Goal: Information Seeking & Learning: Find specific fact

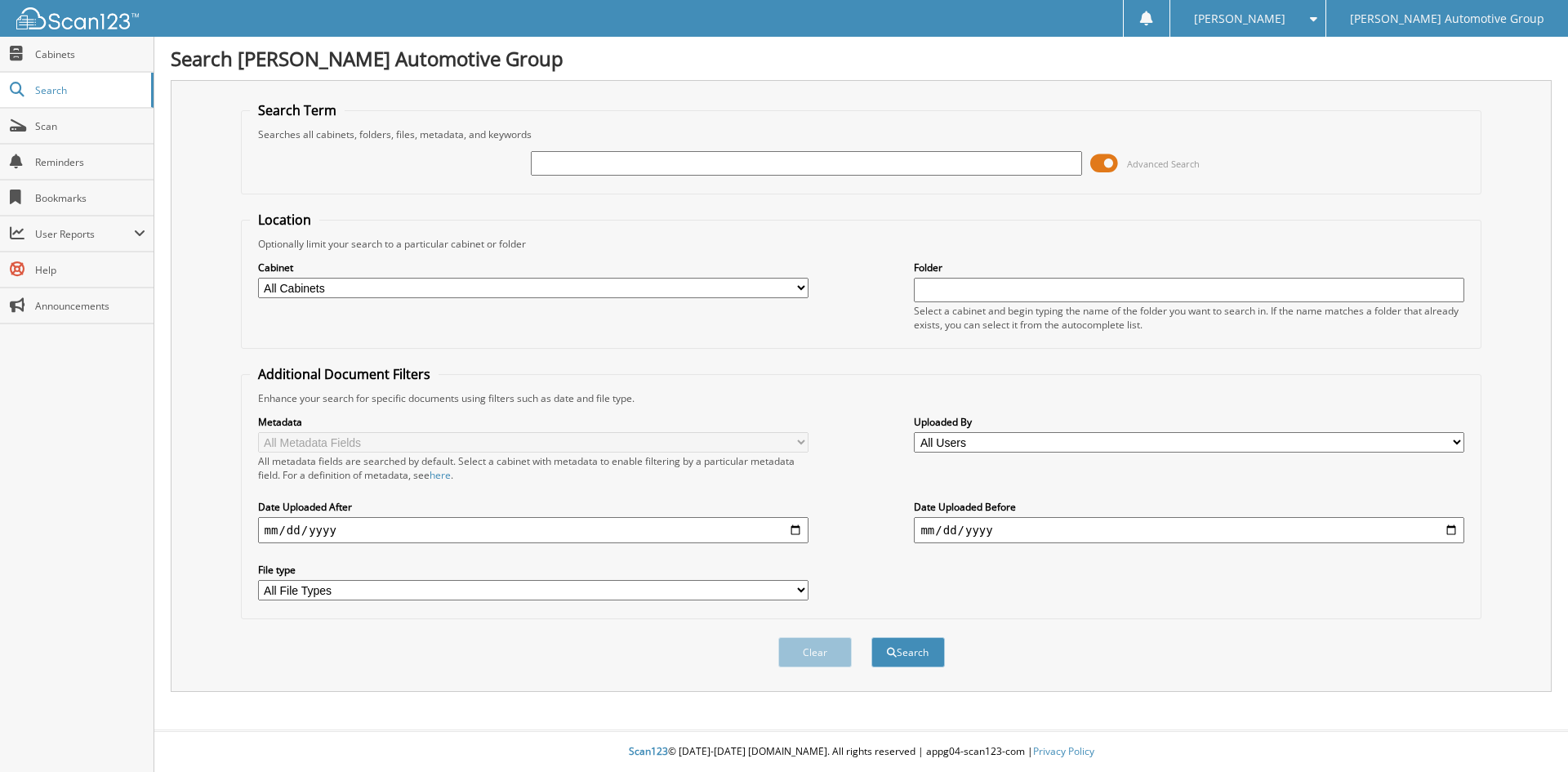
click at [683, 168] on input "text" at bounding box center [806, 163] width 551 height 25
type input "[PERSON_NAME]"
click at [871, 637] on button "Search" at bounding box center [908, 651] width 74 height 30
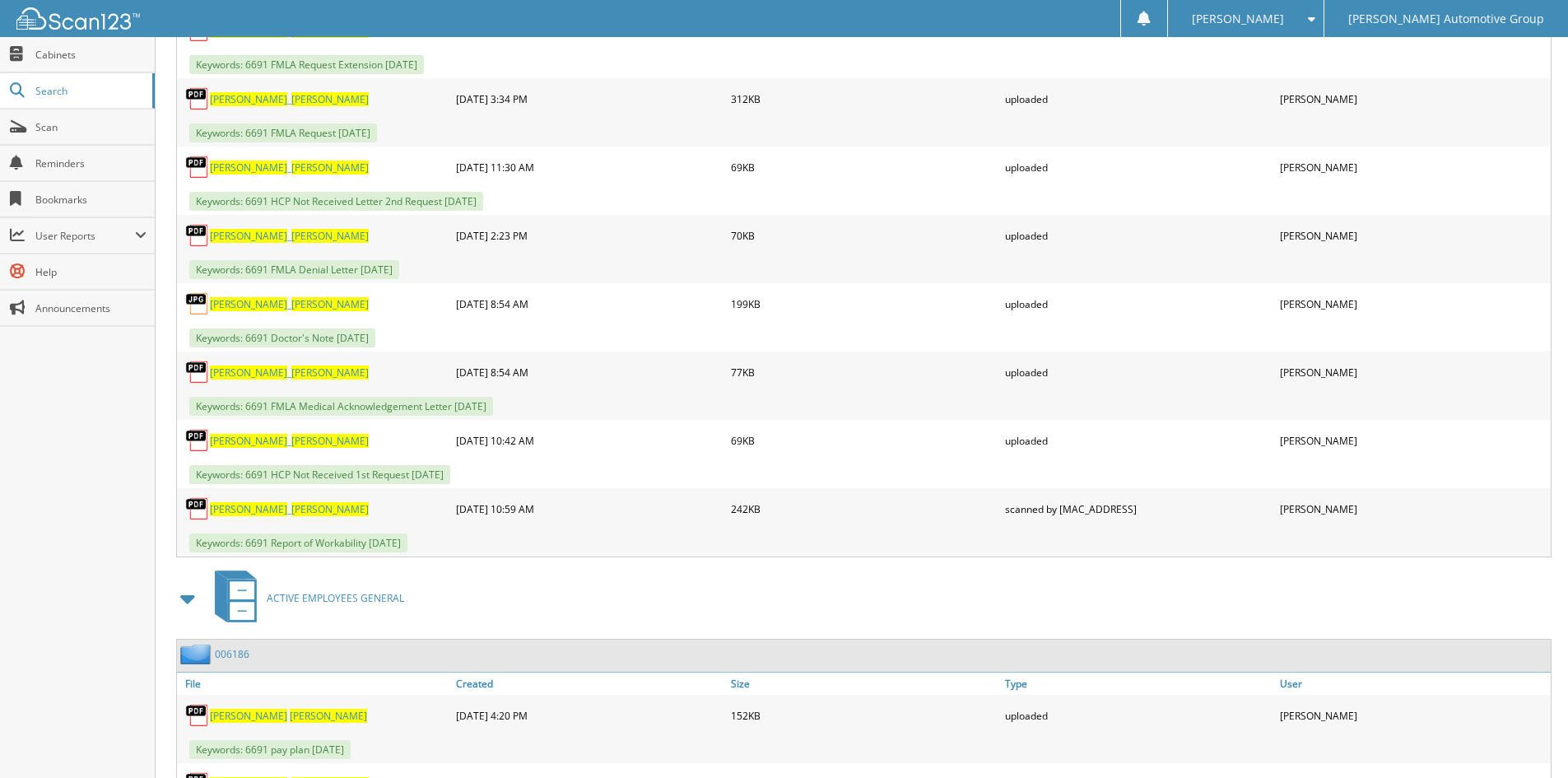
scroll to position [1906, 0]
click at [231, 663] on div "006186" at bounding box center [213, 655] width 72 height 21
click at [231, 657] on link "006186" at bounding box center [232, 655] width 34 height 14
